Goal: Use online tool/utility: Utilize a website feature to perform a specific function

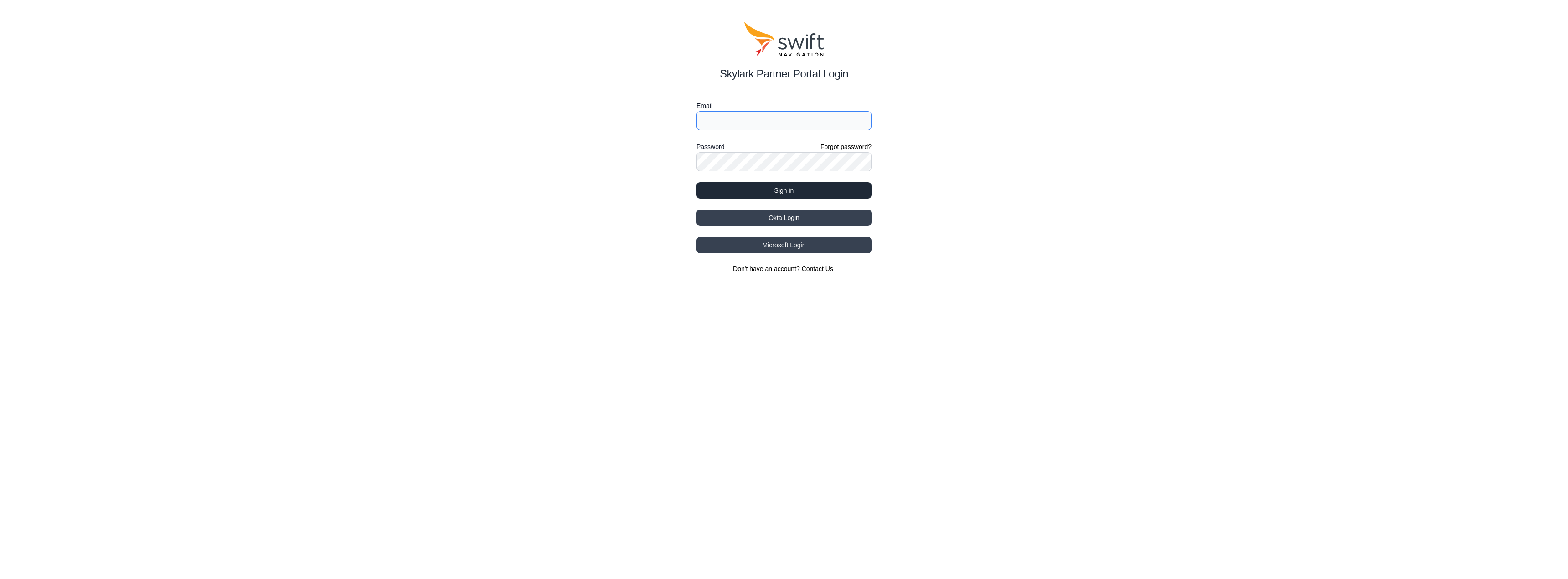
type input "[PERSON_NAME][EMAIL_ADDRESS][PERSON_NAME][DOMAIN_NAME]"
click at [823, 192] on button "Sign in" at bounding box center [784, 190] width 175 height 16
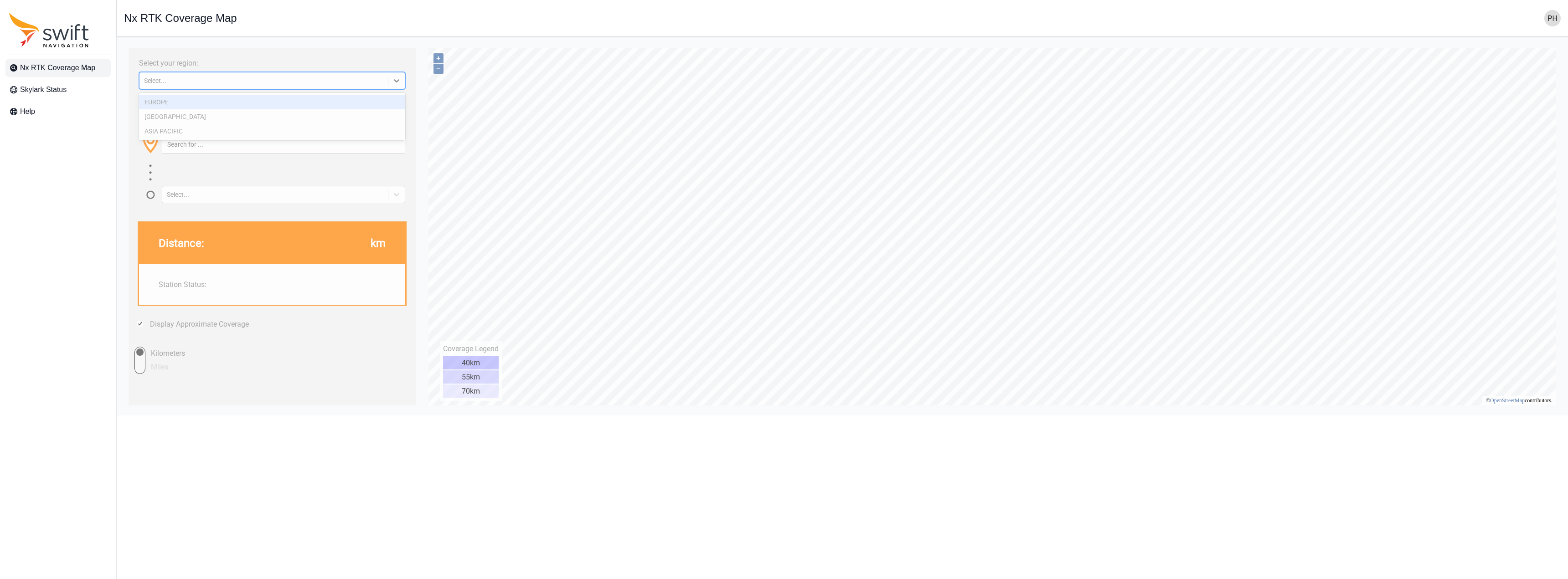
click at [256, 88] on div "Select..." at bounding box center [271, 80] width 266 height 17
click at [229, 133] on div "ASIA PACIFIC" at bounding box center [271, 131] width 266 height 15
click at [402, 80] on div at bounding box center [396, 80] width 16 height 16
click at [295, 116] on div "[GEOGRAPHIC_DATA]" at bounding box center [271, 117] width 266 height 15
click at [353, 88] on div "[GEOGRAPHIC_DATA]" at bounding box center [271, 80] width 266 height 17
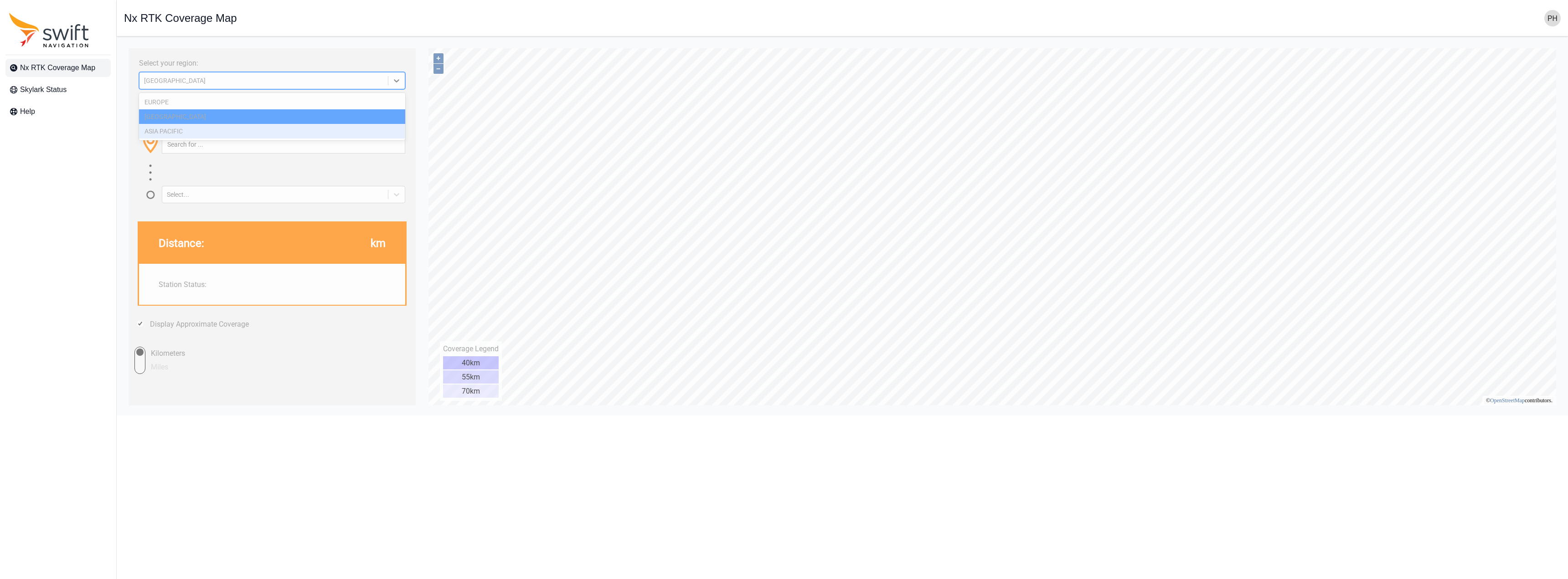
click at [312, 136] on div "ASIA PACIFIC" at bounding box center [271, 131] width 266 height 15
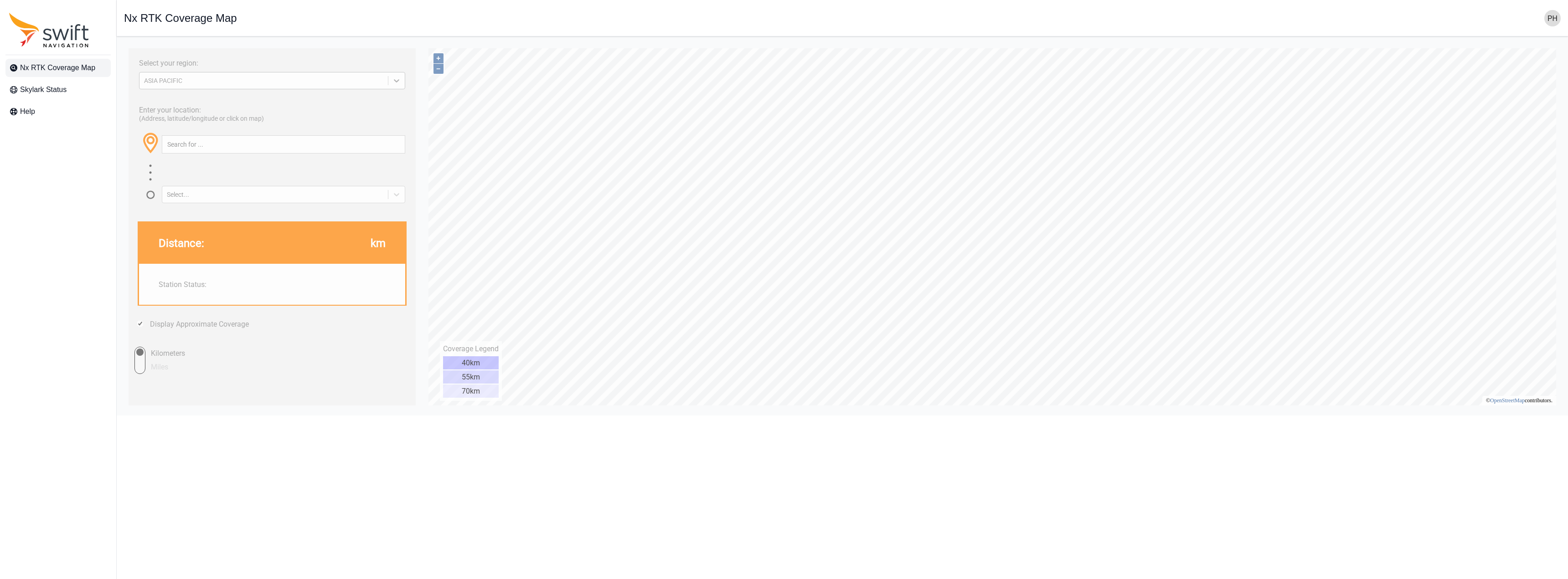
click at [394, 85] on icon at bounding box center [396, 80] width 9 height 9
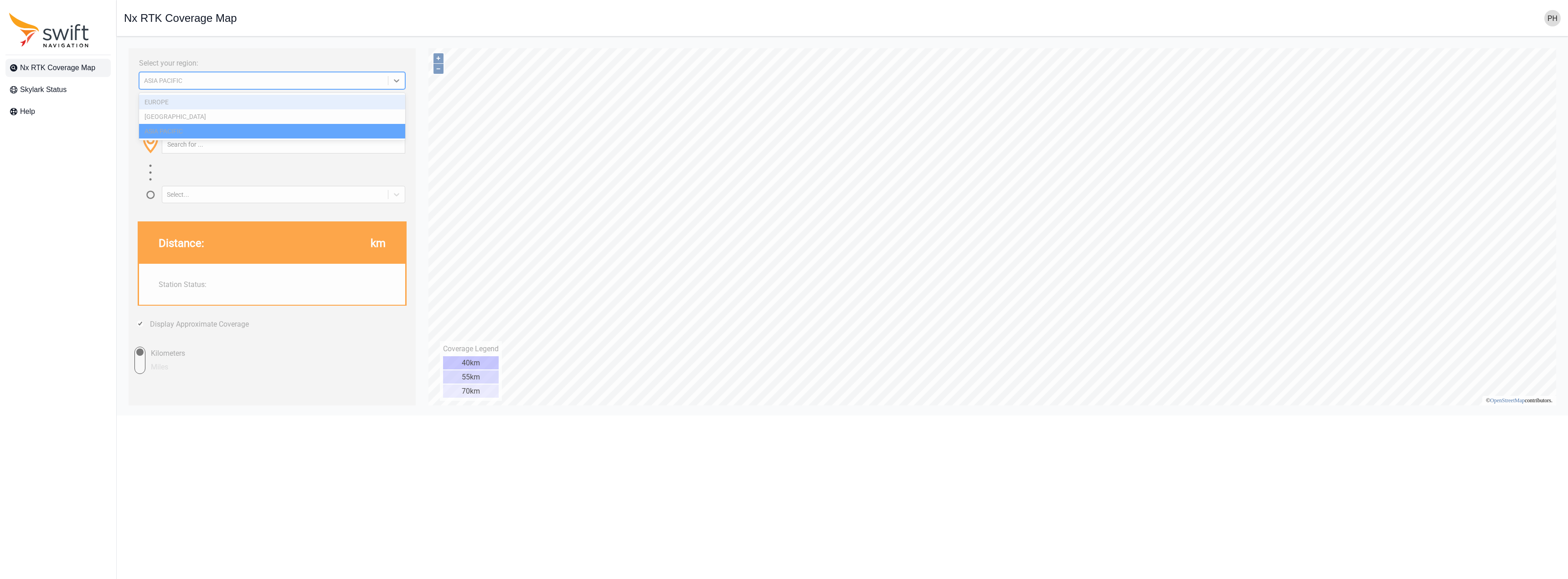
click at [337, 102] on div "EUROPE" at bounding box center [271, 102] width 266 height 15
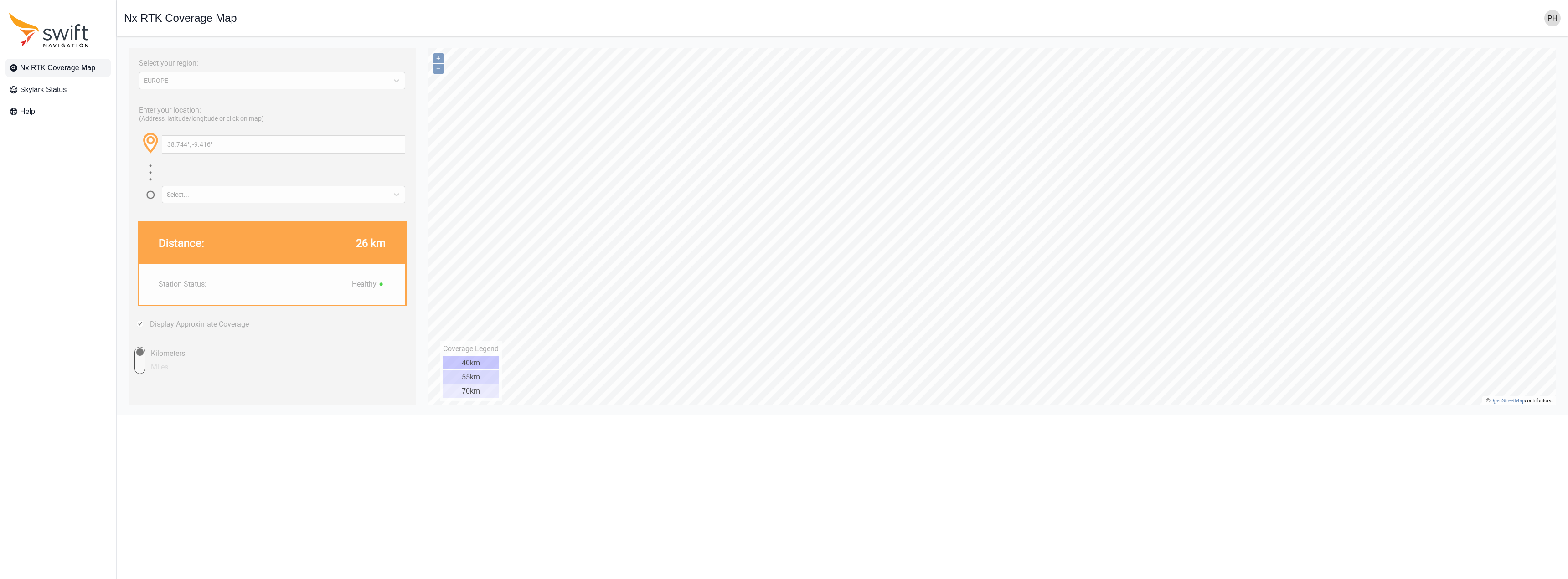
click at [827, 44] on html "Select your region: [GEOGRAPHIC_DATA] Enter your location: (Address, latitude/l…" at bounding box center [842, 44] width 1437 height 0
click at [782, 44] on html "Select your region: [GEOGRAPHIC_DATA] Enter your location: (Address, latitude/l…" at bounding box center [842, 44] width 1437 height 0
type input "43.341°, -8.390°"
